Goal: Task Accomplishment & Management: Use online tool/utility

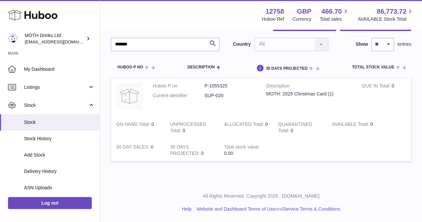
click at [110, 38] on div "My Huboo - Inventory report Stock with Huboo Download Batch Report Download Inv…" at bounding box center [261, 85] width 322 height 195
type input "**********"
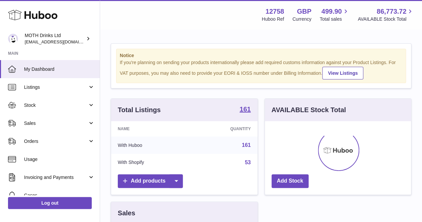
scroll to position [104, 146]
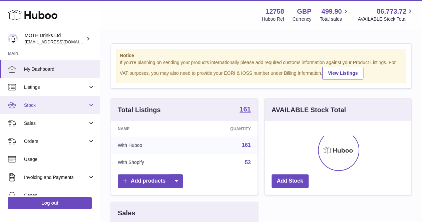
click at [36, 110] on link "Stock" at bounding box center [50, 105] width 100 height 18
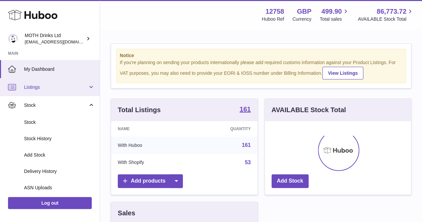
click at [50, 88] on span "Listings" at bounding box center [56, 87] width 64 height 6
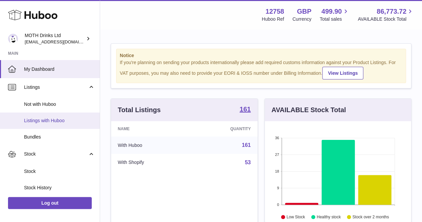
click at [57, 125] on link "Listings with Huboo" at bounding box center [50, 120] width 100 height 16
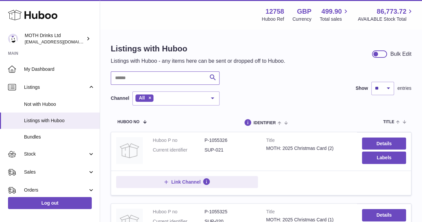
click at [143, 84] on input "text" at bounding box center [165, 77] width 109 height 13
type input "**********"
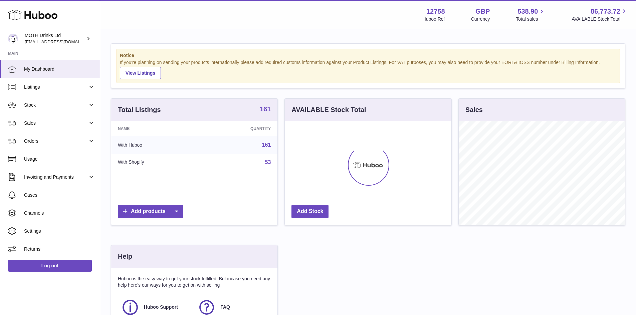
scroll to position [333720, 333658]
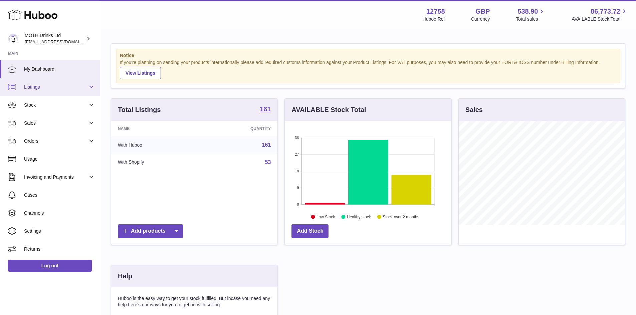
click at [42, 93] on link "Listings" at bounding box center [50, 87] width 100 height 18
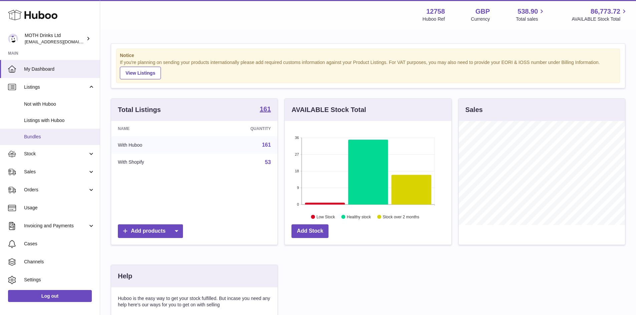
click at [44, 132] on link "Bundles" at bounding box center [50, 137] width 100 height 16
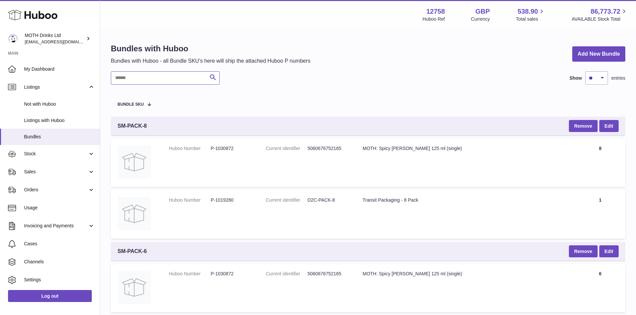
click at [125, 74] on input "text" at bounding box center [165, 77] width 109 height 13
paste input "**********"
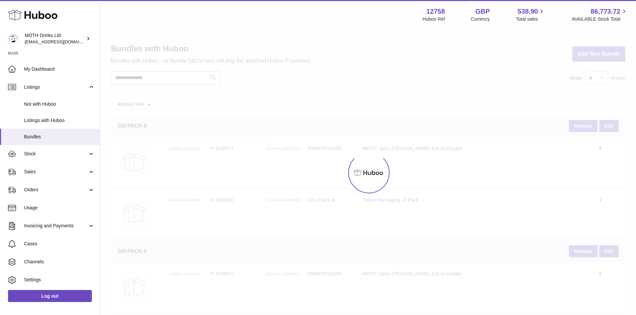
type input "**********"
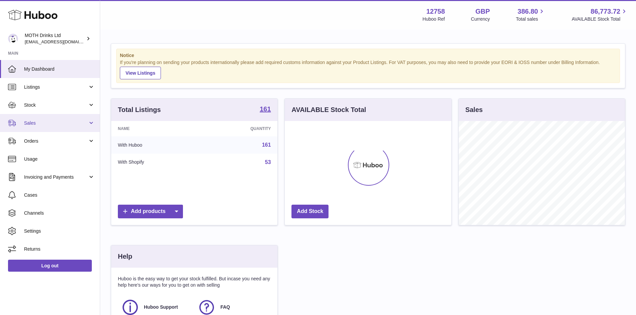
scroll to position [104, 167]
click at [50, 106] on span "Stock" at bounding box center [56, 105] width 64 height 6
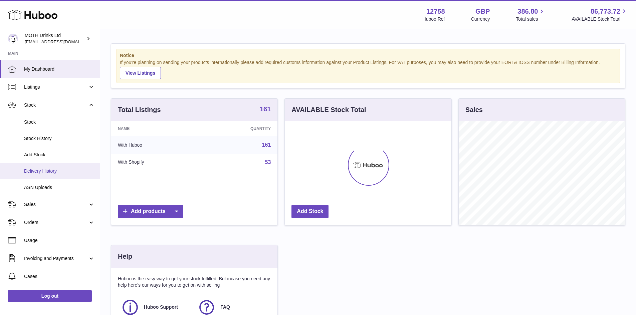
click at [60, 173] on span "Delivery History" at bounding box center [59, 171] width 71 height 6
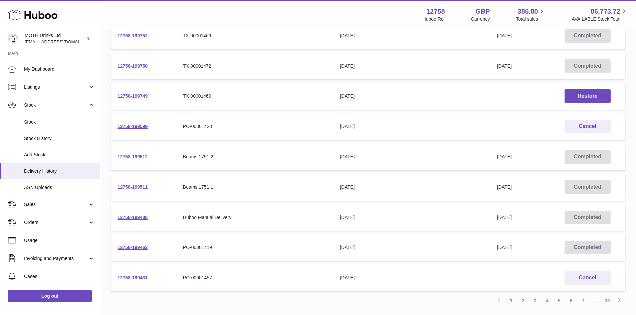
scroll to position [155, 0]
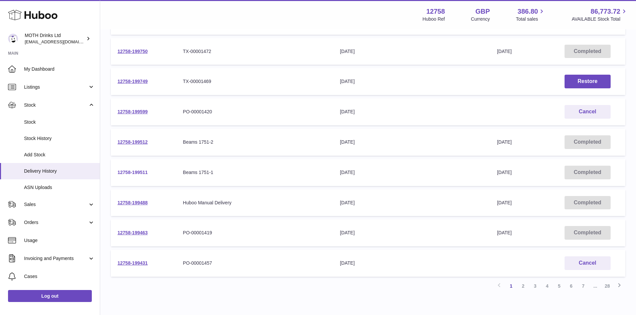
click at [127, 171] on link "12758-199511" at bounding box center [133, 172] width 30 height 5
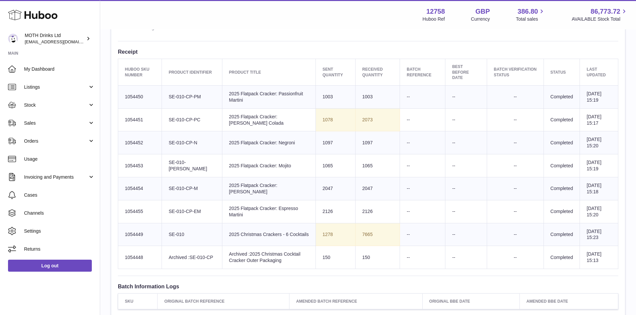
scroll to position [245, 0]
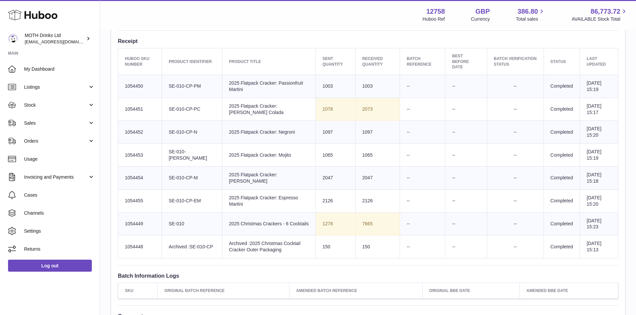
drag, startPoint x: 193, startPoint y: 221, endPoint x: 166, endPoint y: 220, distance: 27.4
click at [166, 220] on td "Client Identifier SE-010" at bounding box center [192, 224] width 60 height 23
copy td "SE-010"
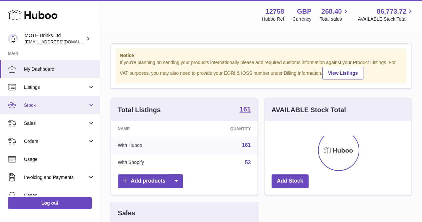
scroll to position [104, 146]
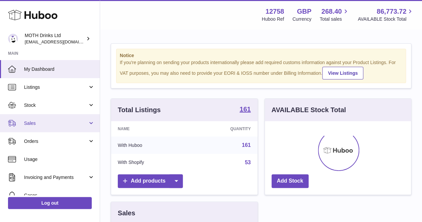
click at [51, 120] on span "Sales" at bounding box center [56, 123] width 64 height 6
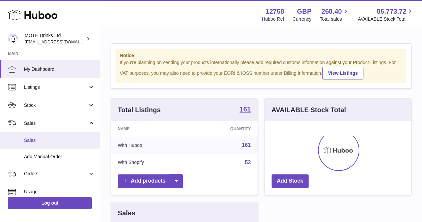
click at [45, 140] on span "Sales" at bounding box center [59, 140] width 71 height 6
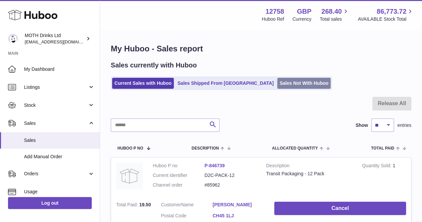
click at [277, 81] on link "Sales Not With Huboo" at bounding box center [303, 83] width 53 height 11
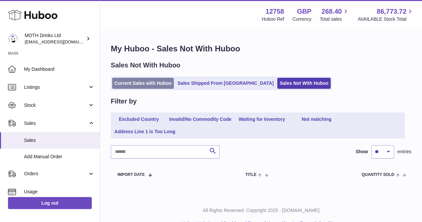
click at [155, 80] on link "Current Sales with Huboo" at bounding box center [143, 83] width 62 height 11
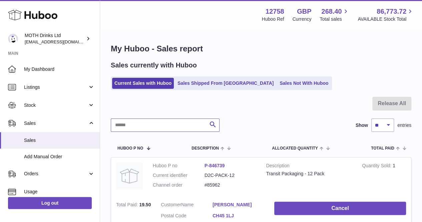
click at [136, 129] on input "text" at bounding box center [165, 125] width 109 height 13
type input "**********"
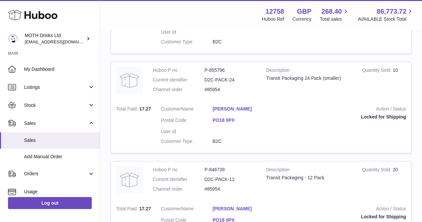
scroll to position [705, 0]
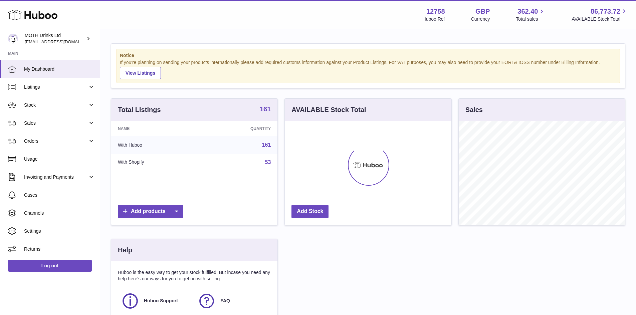
scroll to position [104, 167]
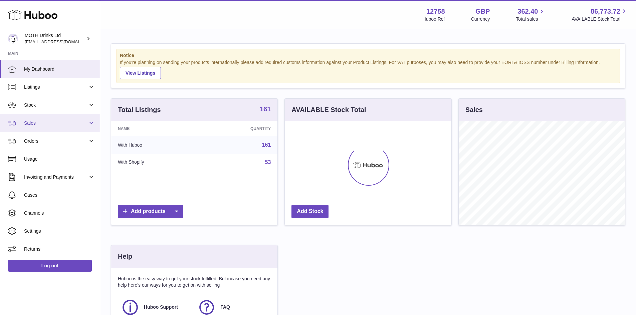
click at [39, 119] on link "Sales" at bounding box center [50, 123] width 100 height 18
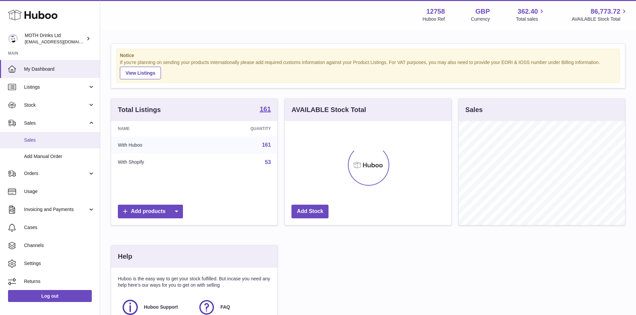
click at [52, 142] on span "Sales" at bounding box center [59, 140] width 71 height 6
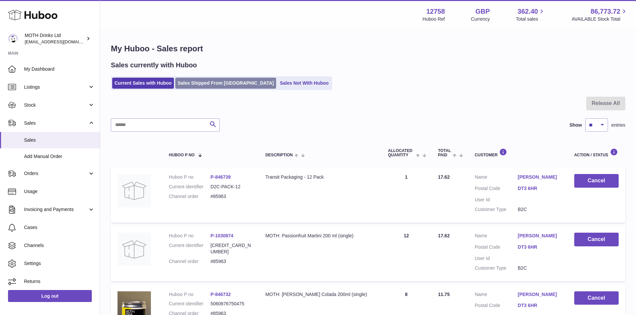
click at [207, 87] on link "Sales Shipped From [GEOGRAPHIC_DATA]" at bounding box center [225, 83] width 101 height 11
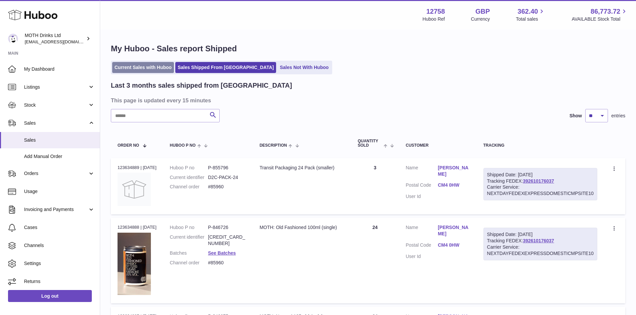
click at [139, 70] on link "Current Sales with Huboo" at bounding box center [143, 67] width 62 height 11
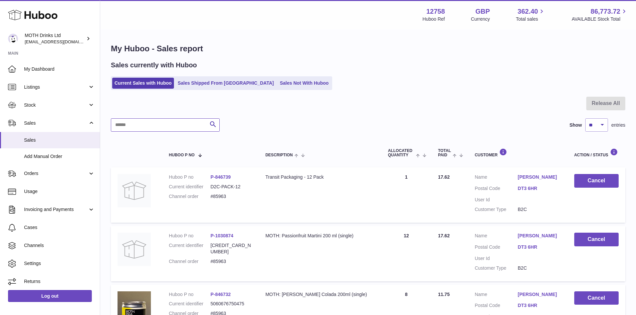
click at [134, 119] on input "text" at bounding box center [165, 125] width 109 height 13
type input "**********"
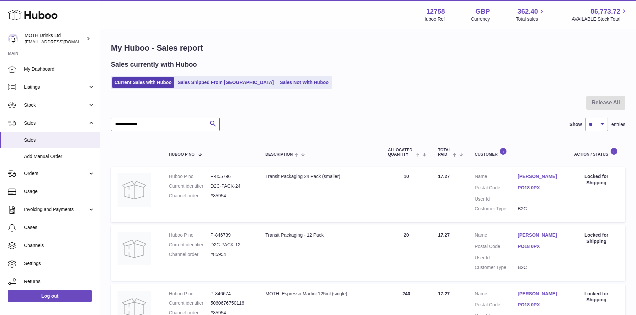
scroll to position [1, 0]
drag, startPoint x: 231, startPoint y: 193, endPoint x: 210, endPoint y: 194, distance: 20.7
click at [210, 194] on dd "#85954" at bounding box center [231, 196] width 42 height 6
copy dd "#85954"
click at [44, 159] on span "Add Manual Order" at bounding box center [59, 157] width 71 height 6
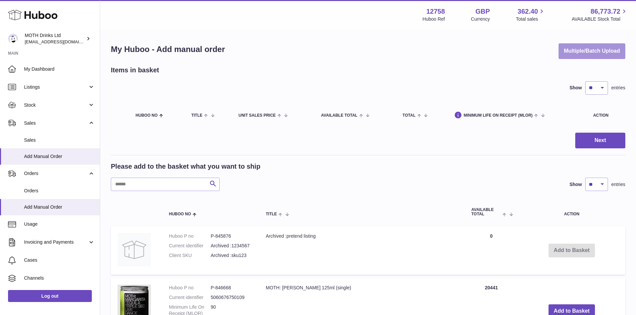
click at [581, 53] on button "Multiple/Batch Upload" at bounding box center [591, 51] width 67 height 16
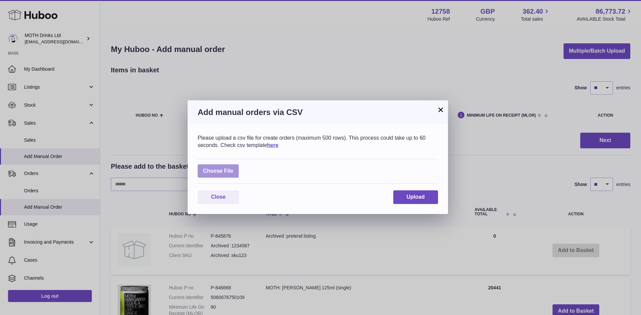
click at [222, 176] on label at bounding box center [218, 172] width 41 height 14
click at [233, 168] on input "file" at bounding box center [233, 168] width 0 height 0
type input "**********"
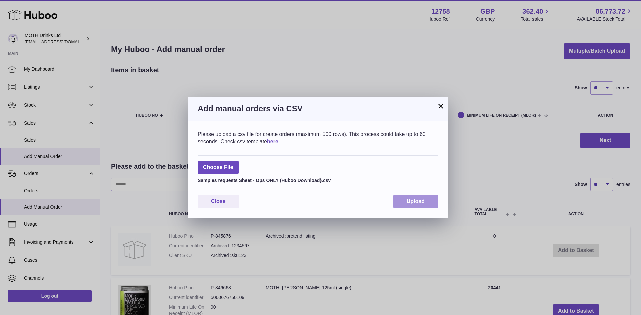
click at [420, 202] on span "Upload" at bounding box center [416, 202] width 18 height 6
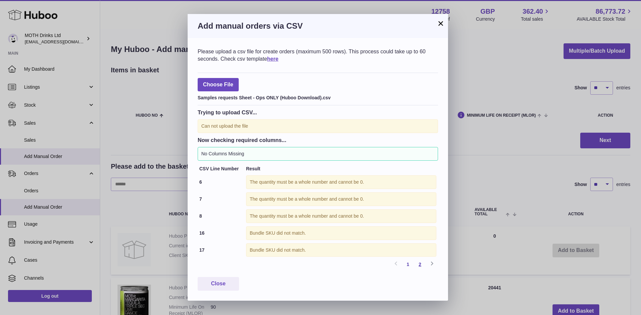
click at [425, 266] on link "2" at bounding box center [420, 265] width 12 height 12
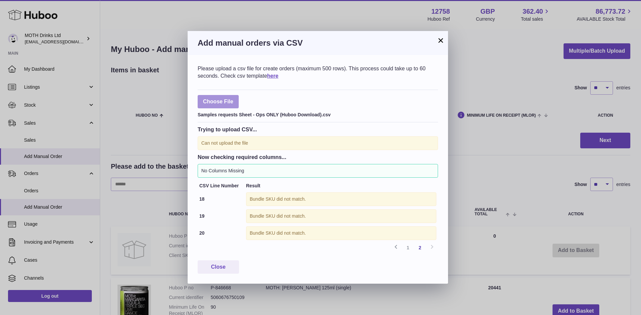
click at [217, 101] on label at bounding box center [218, 102] width 41 height 14
click at [233, 99] on input "file" at bounding box center [233, 98] width 0 height 0
type input "**********"
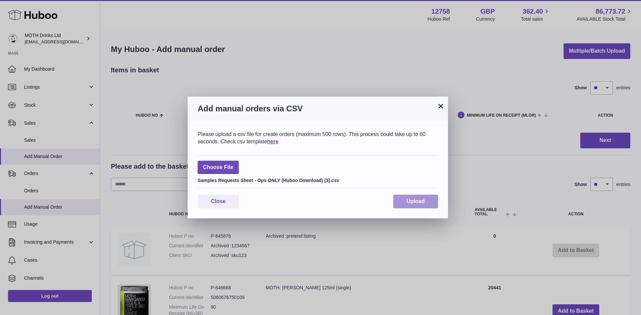
click at [410, 197] on button "Upload" at bounding box center [415, 202] width 45 height 14
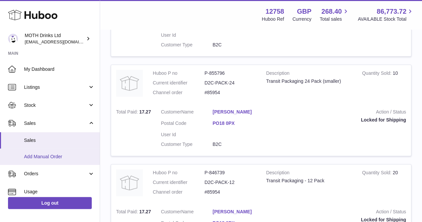
click at [41, 157] on span "Add Manual Order" at bounding box center [59, 157] width 71 height 6
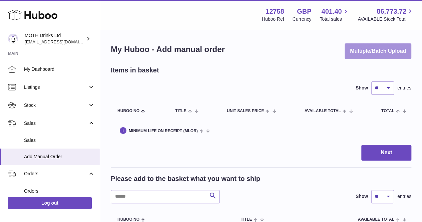
click at [365, 56] on button "Multiple/Batch Upload" at bounding box center [378, 51] width 67 height 16
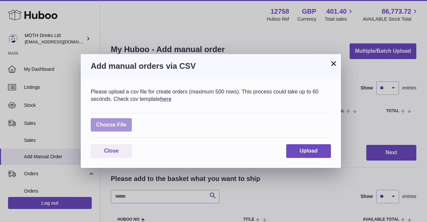
click at [114, 122] on label at bounding box center [111, 125] width 41 height 14
click at [127, 122] on input "file" at bounding box center [127, 122] width 0 height 0
type input "**********"
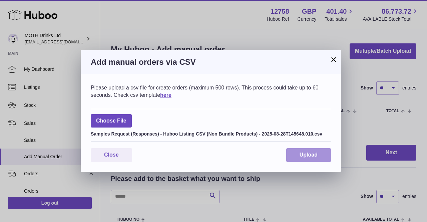
click at [296, 158] on button "Upload" at bounding box center [308, 155] width 45 height 14
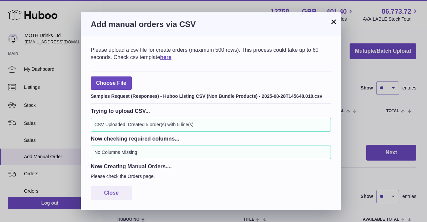
click at [334, 22] on button "×" at bounding box center [334, 22] width 8 height 8
